Goal: Information Seeking & Learning: Learn about a topic

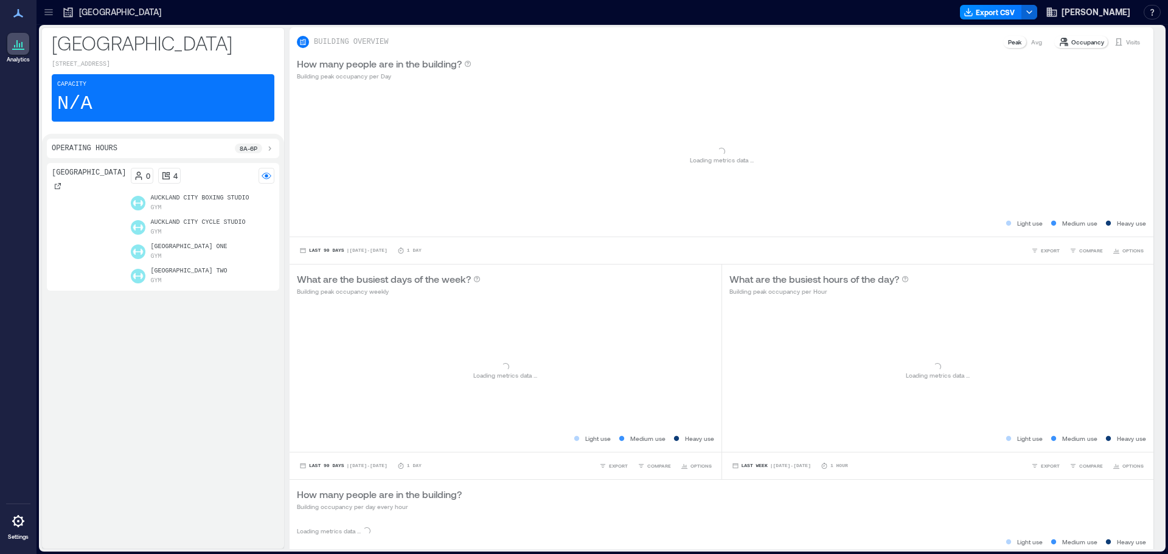
click at [46, 12] on icon at bounding box center [49, 12] width 12 height 12
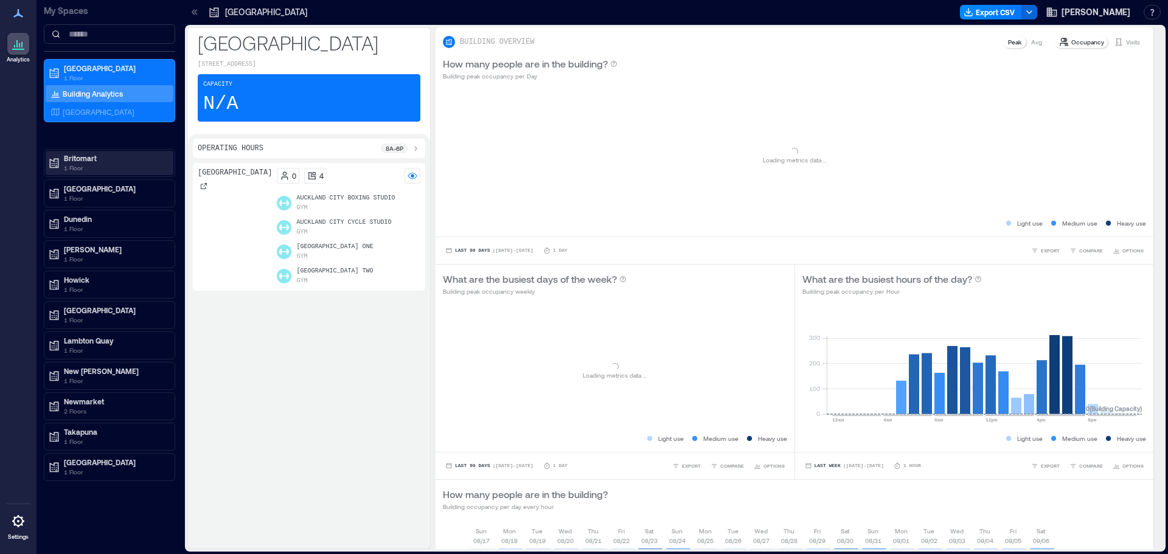
drag, startPoint x: 78, startPoint y: 158, endPoint x: 90, endPoint y: 158, distance: 12.2
click at [79, 158] on p "Britomart" at bounding box center [115, 158] width 102 height 10
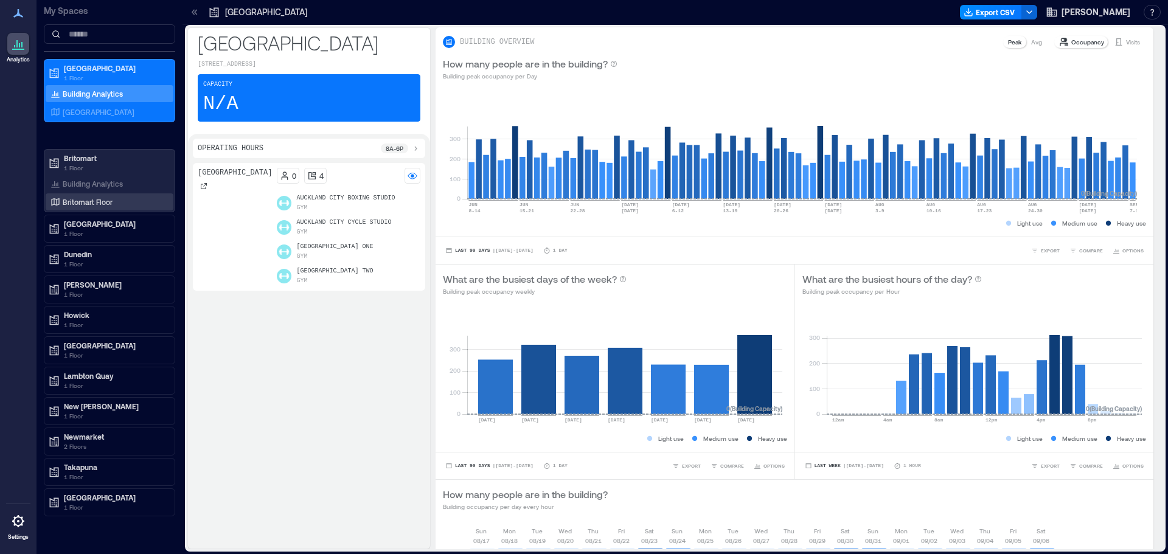
click at [98, 203] on p "Britomart Floor" at bounding box center [88, 202] width 50 height 10
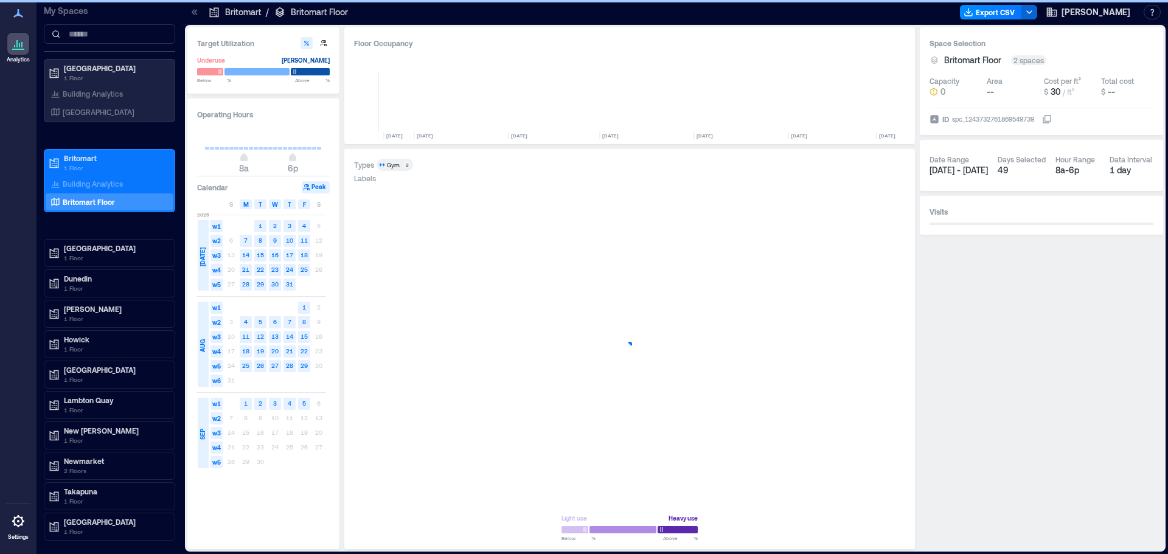
scroll to position [0, 6111]
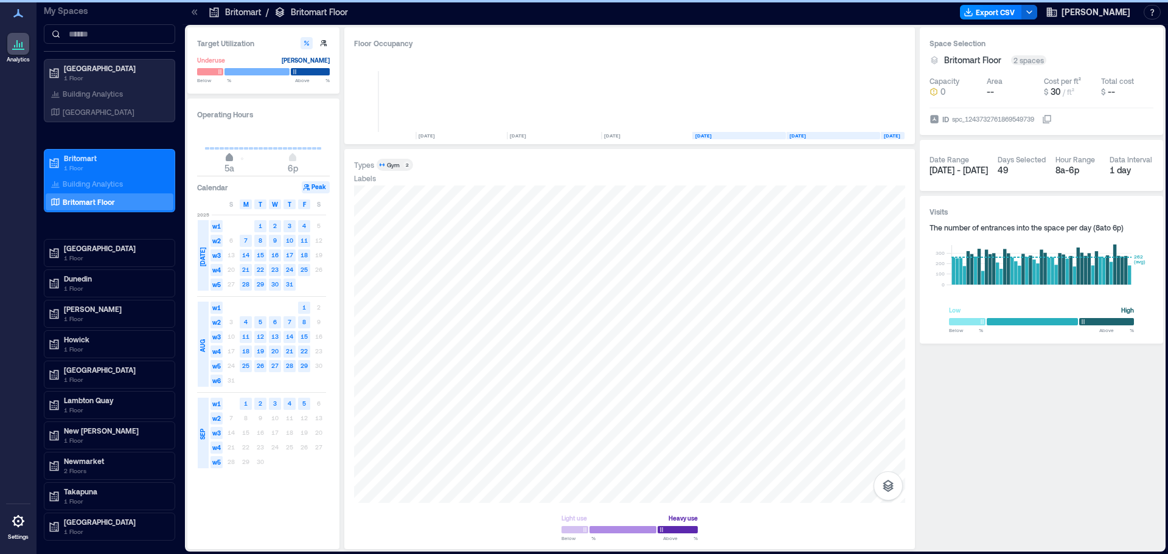
type input "*"
drag, startPoint x: 246, startPoint y: 160, endPoint x: 226, endPoint y: 172, distance: 23.5
click at [226, 168] on span "4a 6p" at bounding box center [263, 159] width 117 height 18
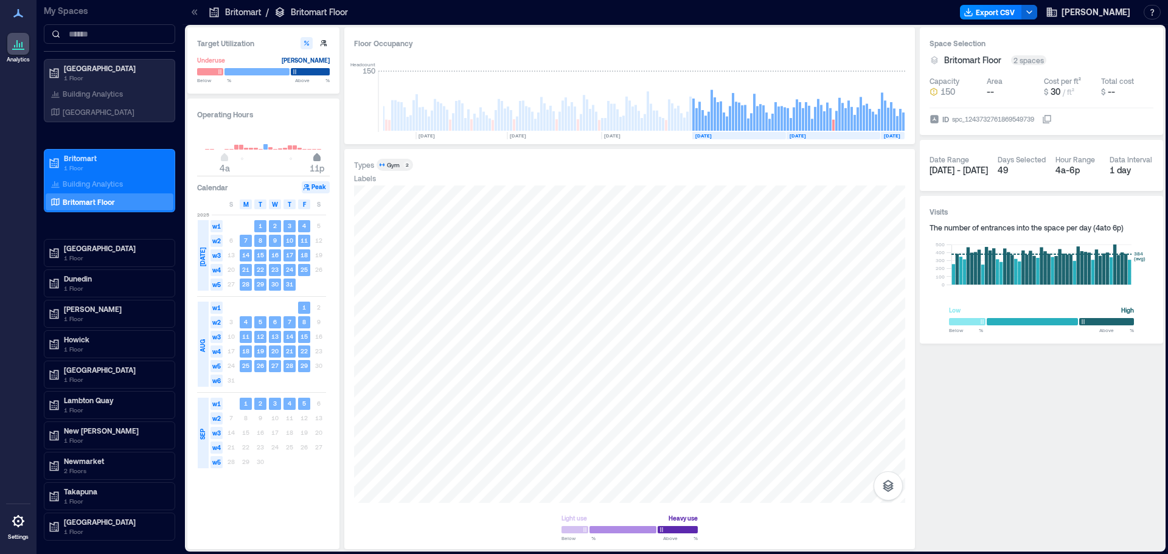
type input "**"
drag, startPoint x: 295, startPoint y: 159, endPoint x: 312, endPoint y: 172, distance: 20.9
click at [312, 161] on span "10p" at bounding box center [312, 158] width 7 height 5
click at [820, 366] on div at bounding box center [629, 345] width 551 height 318
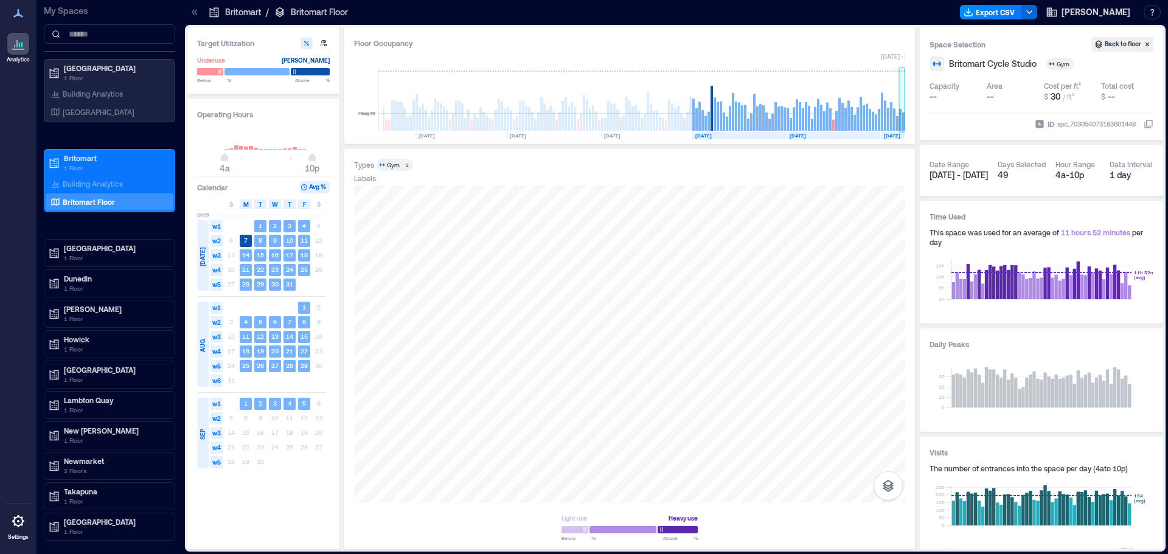
click at [904, 120] on rect at bounding box center [903, 122] width 2 height 18
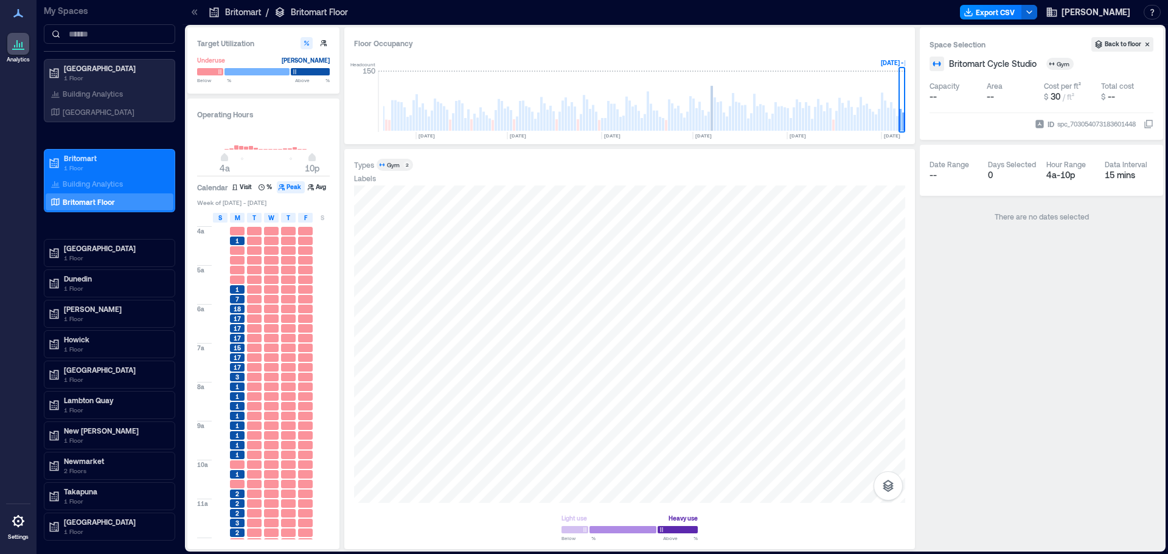
click at [218, 217] on span "S" at bounding box center [220, 218] width 4 height 10
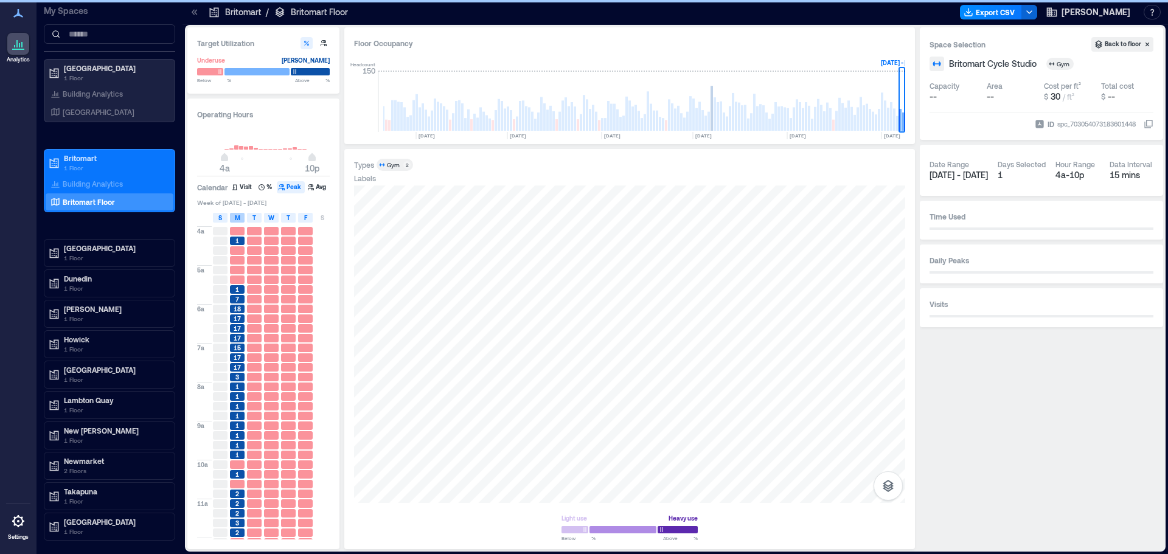
drag, startPoint x: 234, startPoint y: 215, endPoint x: 246, endPoint y: 213, distance: 13.0
click at [235, 215] on div "M" at bounding box center [237, 218] width 15 height 10
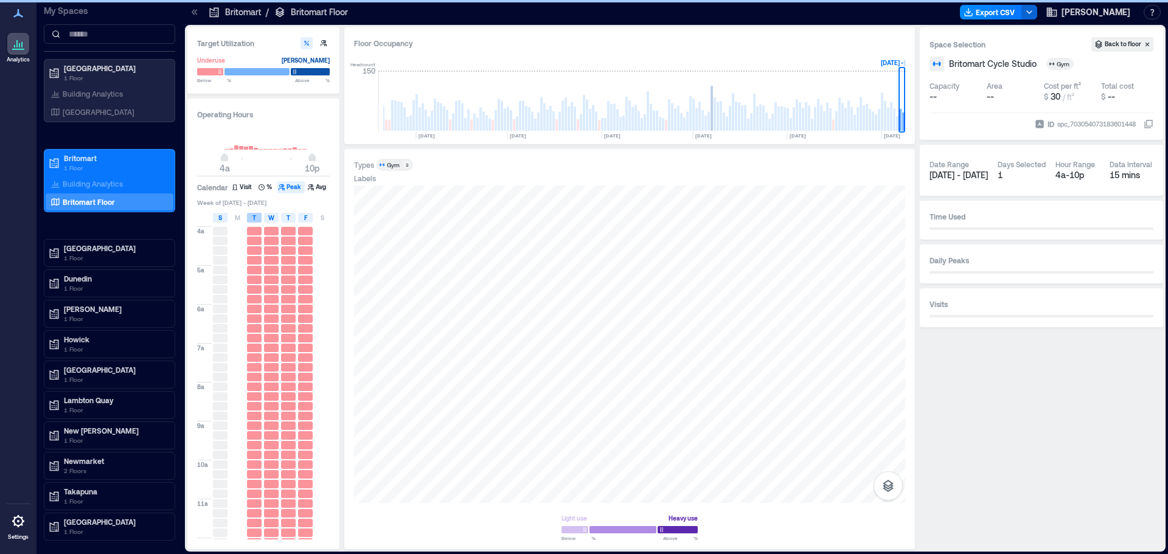
click at [253, 214] on span "T" at bounding box center [255, 218] width 4 height 10
drag, startPoint x: 264, startPoint y: 216, endPoint x: 276, endPoint y: 216, distance: 12.2
click at [264, 216] on div "S M T W T F S" at bounding box center [264, 218] width 134 height 12
click at [285, 215] on div "T" at bounding box center [288, 218] width 15 height 10
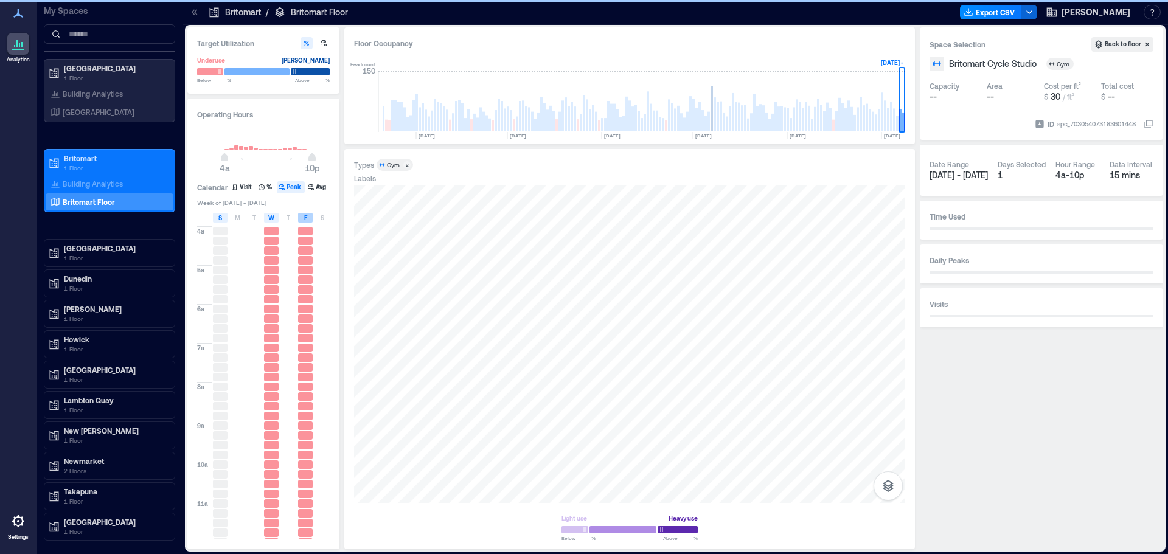
click at [304, 217] on span "F" at bounding box center [305, 218] width 3 height 10
click at [268, 218] on div "W" at bounding box center [271, 218] width 15 height 10
